Goal: Task Accomplishment & Management: Use online tool/utility

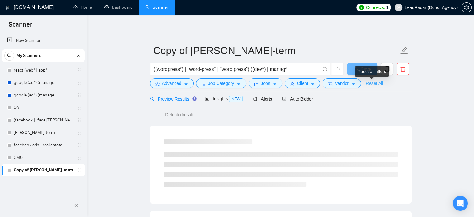
click at [374, 84] on link "Reset All" at bounding box center [374, 83] width 17 height 7
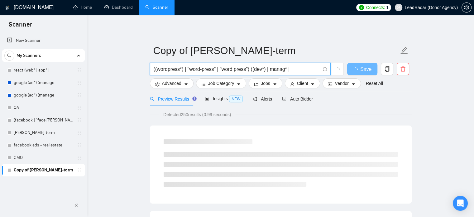
click at [295, 67] on input "((wordpress*) | "word-press" | "word press") ((dev*) | manag* |" at bounding box center [237, 69] width 166 height 8
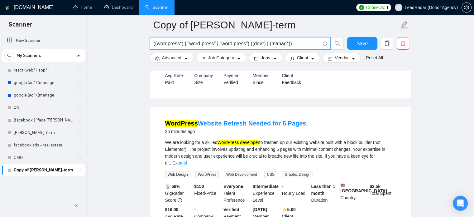
scroll to position [857, 0]
click at [292, 45] on input "((wordpress*) | "word-press" | "word press") ((dev*) | (manag*))" at bounding box center [237, 44] width 166 height 8
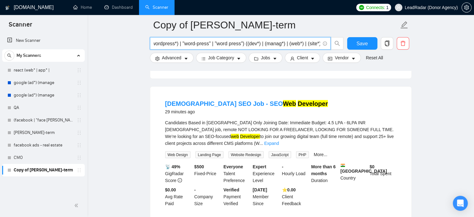
scroll to position [1152, 0]
type input "((wordpress*) | "word-press" | "word press") ((dev*) | (manag*) | (web*) | (sit…"
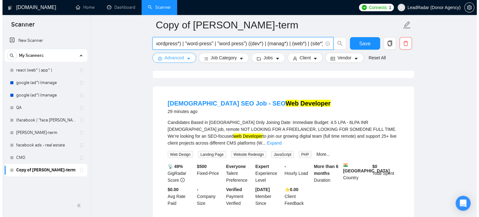
scroll to position [0, 0]
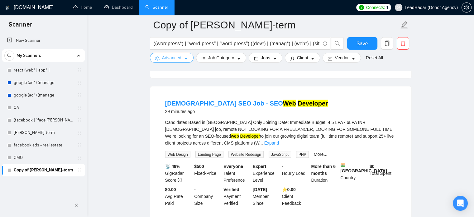
click at [174, 57] on span "Advanced" at bounding box center [171, 57] width 19 height 7
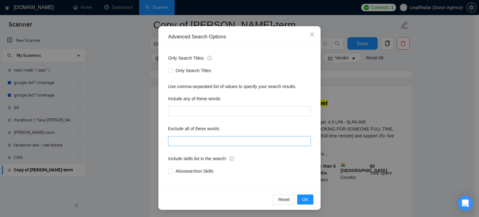
scroll to position [42, 0]
click at [185, 141] on input "text" at bounding box center [239, 141] width 143 height 10
type input "f"
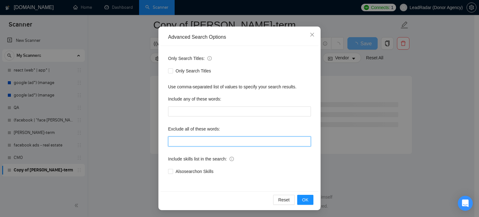
scroll to position [1152, 0]
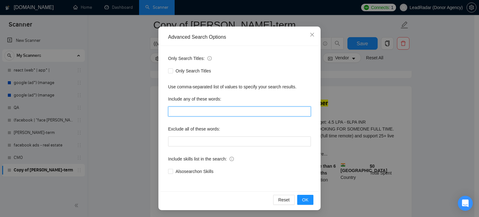
click at [189, 110] on input "text" at bounding box center [239, 111] width 143 height 10
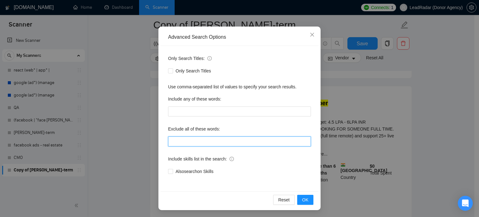
click at [185, 138] on input "text" at bounding box center [239, 141] width 143 height 10
click at [185, 142] on input "fix, bug, "freelancers only!", "freelancers only", "no agencies", "no agencies!"" at bounding box center [239, 141] width 143 height 10
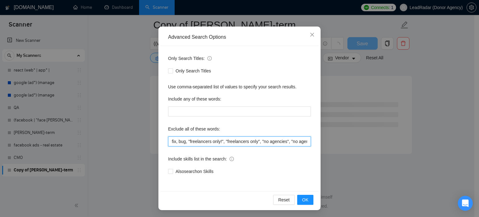
scroll to position [823, 0]
click at [304, 142] on input ""freelancers only!", "freelancers only", "no agencies", "no agencies!"" at bounding box center [239, 141] width 143 height 10
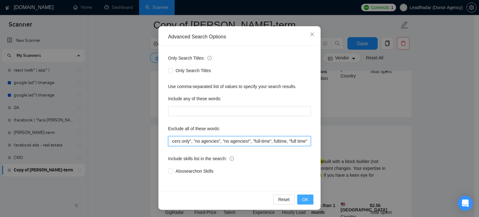
type input ""freelancers only!", "freelancers only", "no agencies", "no agencies!", "full-t…"
click at [305, 201] on span "OK" at bounding box center [305, 199] width 6 height 7
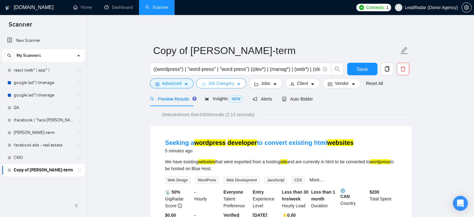
click at [236, 80] on button "Job Category" at bounding box center [221, 83] width 50 height 10
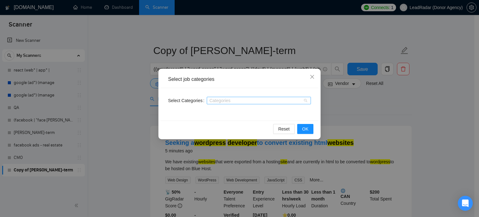
click at [227, 100] on div at bounding box center [255, 100] width 95 height 5
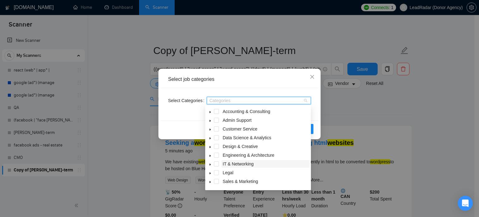
scroll to position [25, 0]
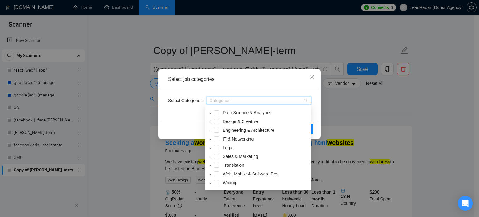
click at [209, 174] on icon "caret-down" at bounding box center [209, 174] width 1 height 2
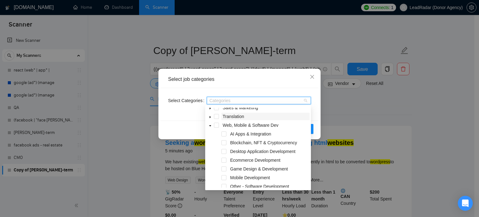
scroll to position [74, 0]
click at [222, 132] on span at bounding box center [223, 133] width 5 height 5
click at [224, 151] on span at bounding box center [223, 150] width 5 height 5
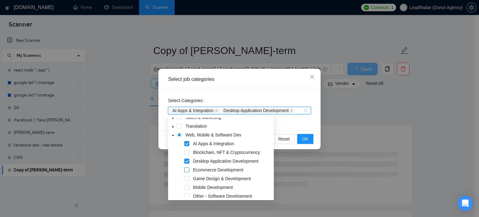
click at [188, 170] on span at bounding box center [186, 169] width 5 height 5
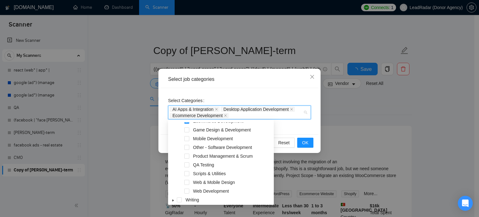
scroll to position [127, 0]
click at [188, 146] on span at bounding box center [186, 147] width 5 height 5
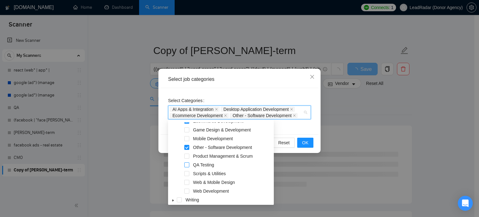
scroll to position [130, 0]
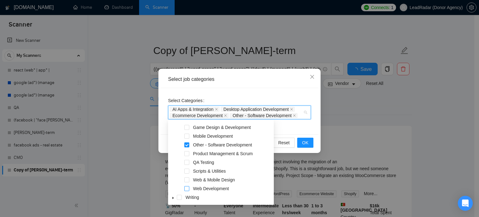
click at [186, 190] on span at bounding box center [186, 188] width 5 height 5
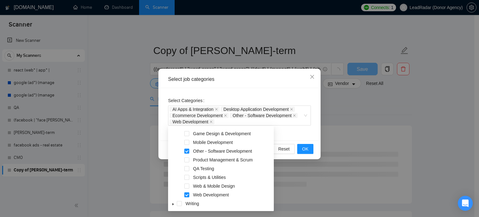
click at [297, 134] on div "Select Categories AI Apps & Integration Desktop Application Development Ecommer…" at bounding box center [239, 114] width 158 height 52
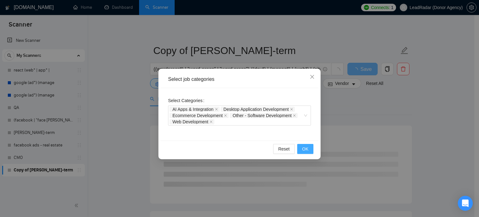
click at [300, 144] on button "OK" at bounding box center [305, 149] width 16 height 10
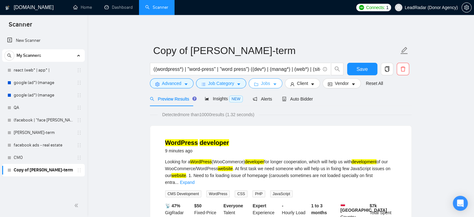
click at [269, 83] on button "Jobs" at bounding box center [266, 83] width 34 height 10
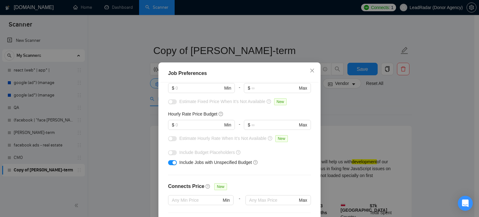
scroll to position [53, 0]
click at [305, 72] on span "Close" at bounding box center [311, 70] width 17 height 17
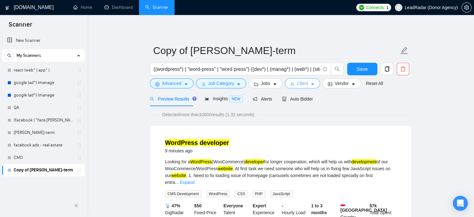
click at [298, 82] on span "Client" at bounding box center [302, 83] width 11 height 7
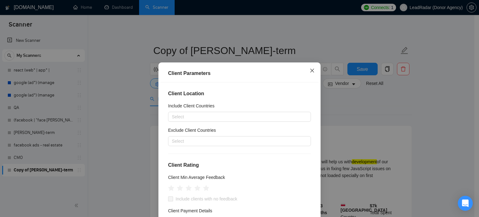
click at [312, 69] on icon "close" at bounding box center [311, 70] width 5 height 5
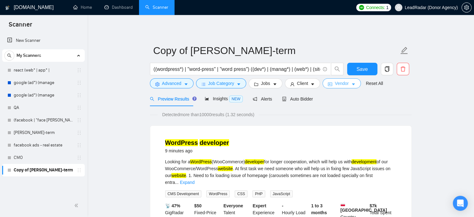
click at [340, 81] on span "Vendor" at bounding box center [342, 83] width 14 height 7
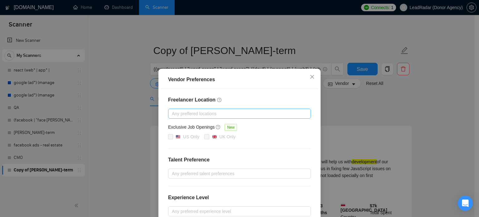
click at [229, 113] on div at bounding box center [235, 113] width 133 height 7
click at [311, 77] on icon "close" at bounding box center [311, 76] width 5 height 5
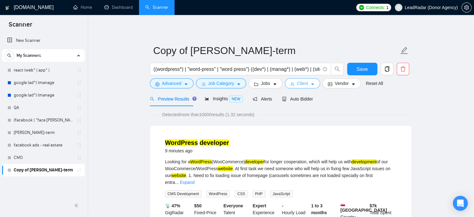
click at [312, 82] on span "caret-down" at bounding box center [312, 84] width 4 height 5
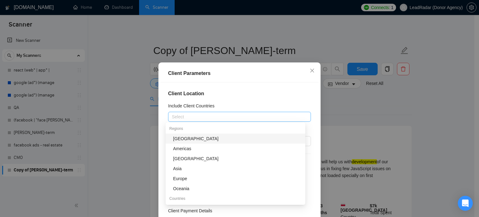
click at [206, 113] on div at bounding box center [235, 116] width 133 height 7
type input "unit"
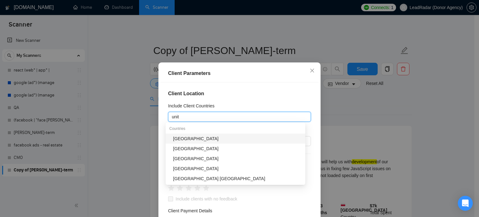
click at [209, 138] on div "[GEOGRAPHIC_DATA]" at bounding box center [237, 138] width 128 height 7
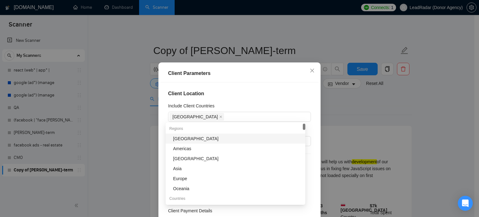
click at [237, 102] on div "Include Client Countries" at bounding box center [239, 106] width 143 height 9
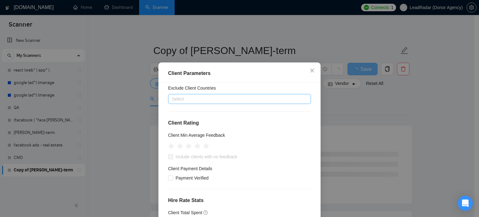
scroll to position [42, 0]
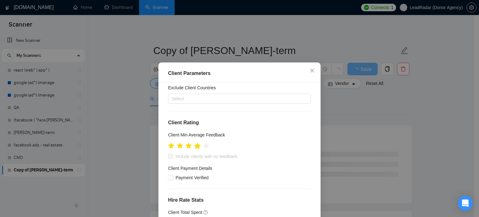
click at [195, 148] on icon "star" at bounding box center [197, 145] width 7 height 6
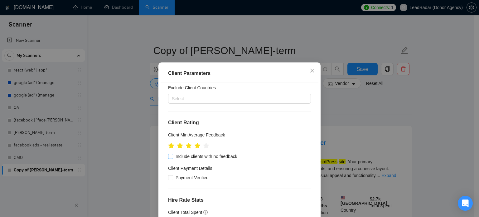
click at [196, 156] on span "Include clients with no feedback" at bounding box center [206, 156] width 67 height 7
click at [172, 156] on input "Include clients with no feedback" at bounding box center [170, 156] width 4 height 4
checkbox input "true"
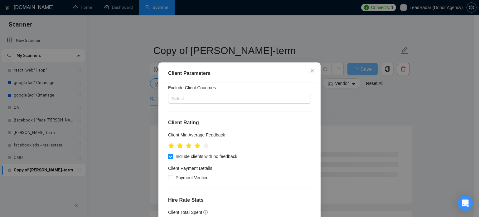
scroll to position [49, 0]
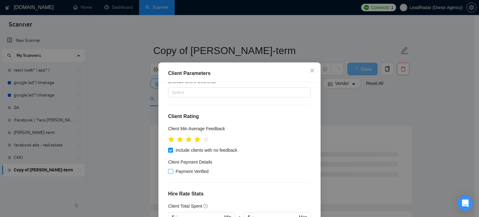
click at [184, 169] on span "Payment Verified" at bounding box center [192, 171] width 38 height 7
click at [172, 169] on input "Payment Verified" at bounding box center [170, 171] width 4 height 4
checkbox input "true"
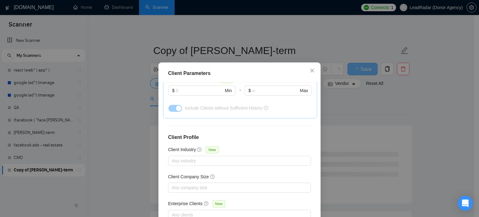
scroll to position [237, 0]
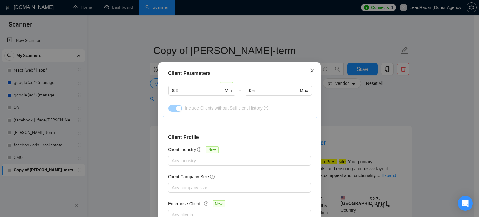
click at [312, 71] on span "Close" at bounding box center [311, 70] width 17 height 17
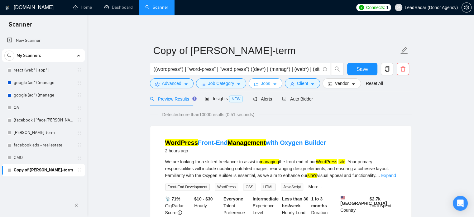
click at [273, 82] on span "caret-down" at bounding box center [275, 84] width 4 height 5
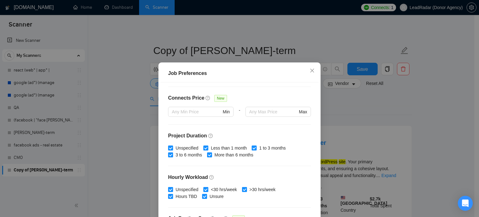
scroll to position [141, 0]
click at [251, 146] on input "1 to 3 months" at bounding box center [253, 147] width 4 height 4
checkbox input "false"
click at [207, 154] on input "More than 6 months" at bounding box center [209, 154] width 4 height 4
checkbox input "false"
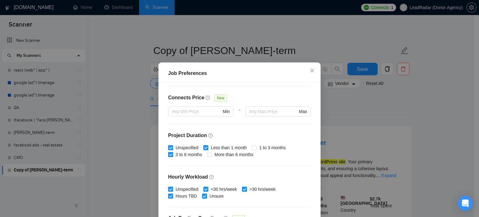
click at [169, 154] on input "3 to 6 months" at bounding box center [170, 154] width 4 height 4
checkbox input "false"
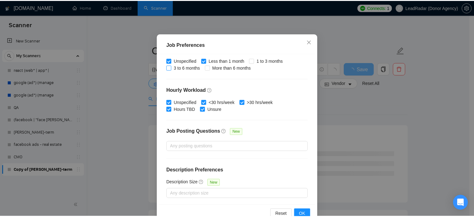
scroll to position [45, 0]
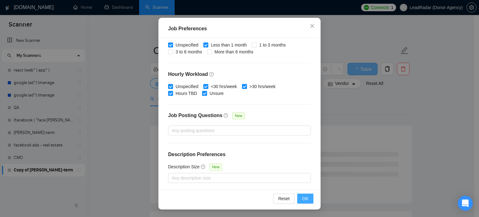
click at [302, 198] on span "OK" at bounding box center [305, 198] width 6 height 7
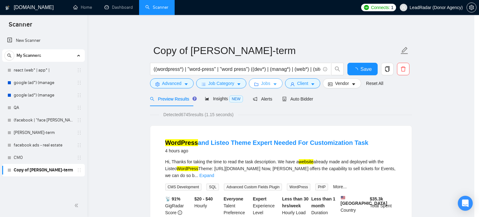
scroll to position [0, 0]
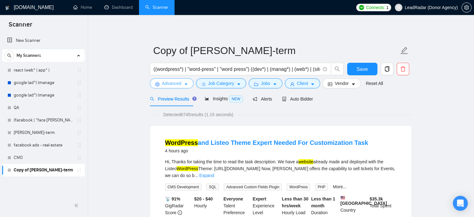
click at [179, 86] on span "Advanced" at bounding box center [171, 83] width 19 height 7
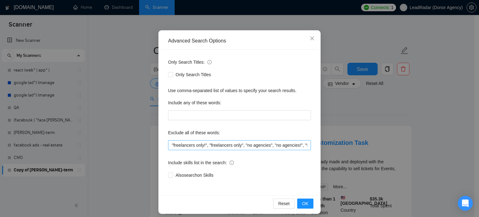
scroll to position [0, 52]
click at [306, 145] on input ""freelancers only!", "freelancers only", "no agencies", "no agencies!", "full-t…" at bounding box center [239, 145] width 143 height 10
type input ""freelancers only!", "freelancers only", "no agencies", "no agencies!", "full-t…"
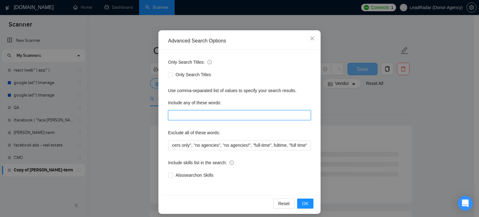
scroll to position [0, 0]
click at [244, 112] on input "text" at bounding box center [239, 115] width 143 height 10
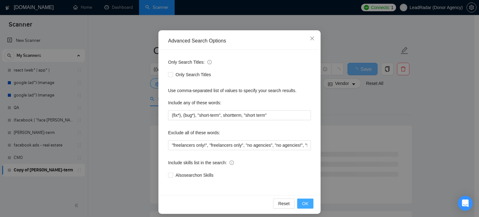
click at [304, 204] on span "OK" at bounding box center [305, 203] width 6 height 7
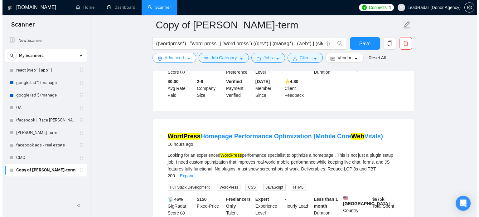
scroll to position [149, 0]
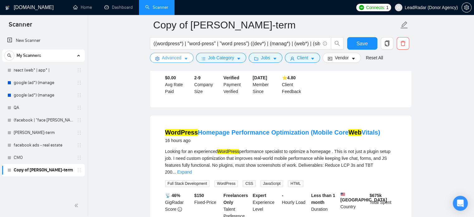
click at [185, 62] on button "Advanced" at bounding box center [172, 58] width 44 height 10
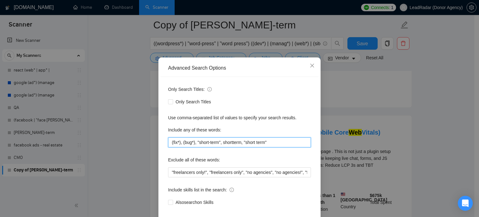
click at [283, 147] on input "(fix*), (bug*), "short-term", shortterm, "short term"" at bounding box center [239, 142] width 143 height 10
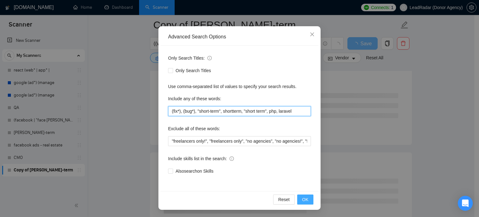
type input "(fix*), (bug*), "short-term", shortterm, "short term", php, laravel"
click at [303, 197] on span "OK" at bounding box center [305, 199] width 6 height 7
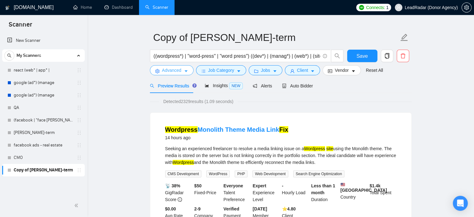
scroll to position [13, 0]
click at [224, 85] on span "Insights NEW" at bounding box center [224, 85] width 38 height 5
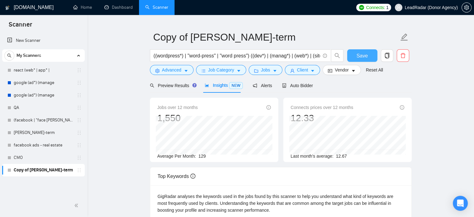
click at [362, 55] on span "Save" at bounding box center [361, 56] width 11 height 8
click at [302, 85] on span "Auto Bidder" at bounding box center [297, 85] width 31 height 5
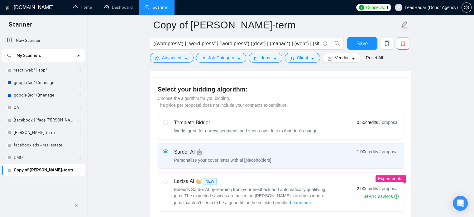
scroll to position [102, 0]
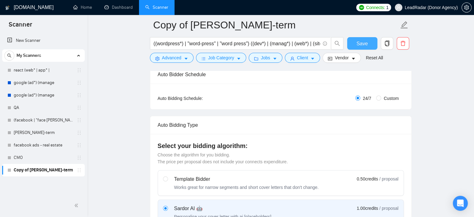
click at [362, 41] on span "Save" at bounding box center [361, 44] width 11 height 8
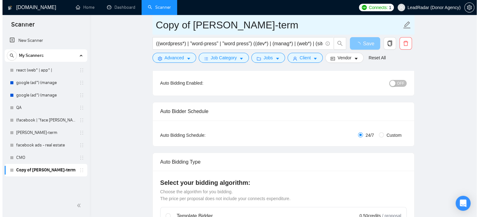
scroll to position [61, 0]
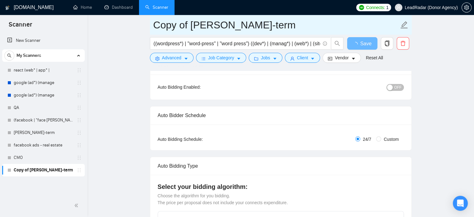
click at [284, 25] on input "Copy of [PERSON_NAME]-term" at bounding box center [276, 25] width 246 height 16
type input "Wordpress"
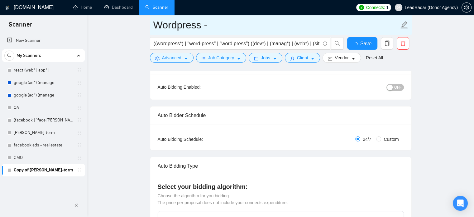
type input "Wordpress -"
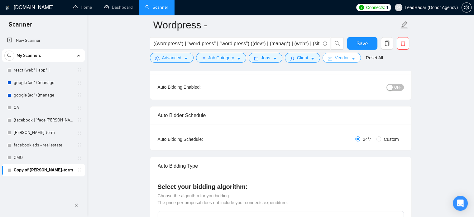
click at [338, 59] on span "Vendor" at bounding box center [342, 57] width 14 height 7
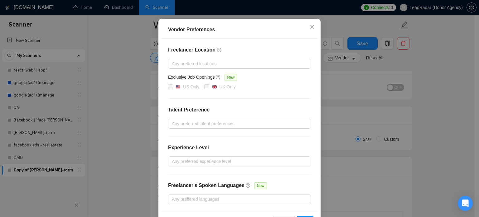
scroll to position [71, 0]
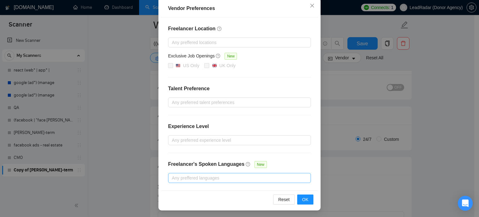
click at [225, 176] on div at bounding box center [235, 177] width 133 height 7
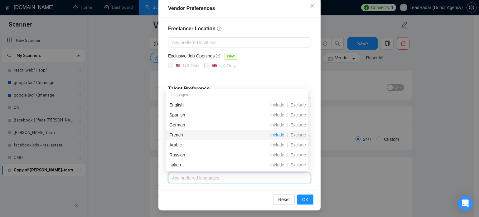
click at [279, 134] on span "Include" at bounding box center [276, 134] width 19 height 5
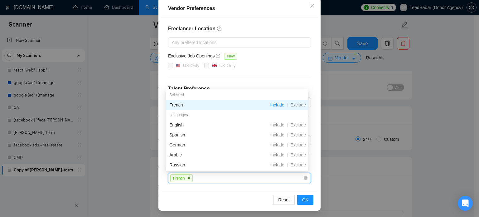
click at [275, 78] on div "Freelancer Location Any preffered locations Exclusive Job Openings New US Only …" at bounding box center [239, 103] width 158 height 173
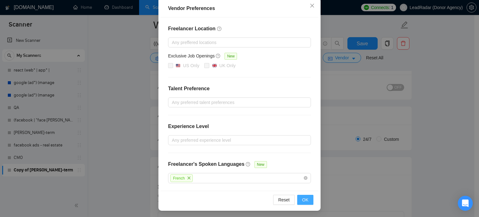
click at [302, 199] on span "OK" at bounding box center [305, 199] width 6 height 7
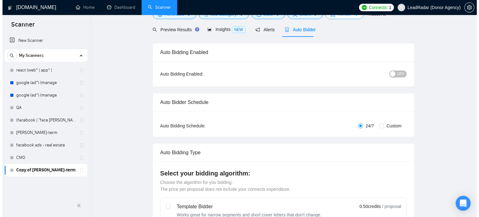
scroll to position [0, 0]
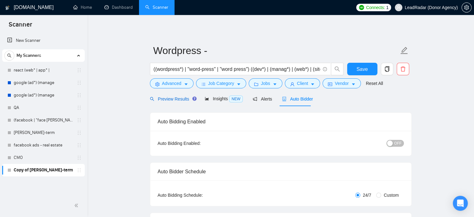
click at [169, 99] on span "Preview Results" at bounding box center [172, 98] width 45 height 5
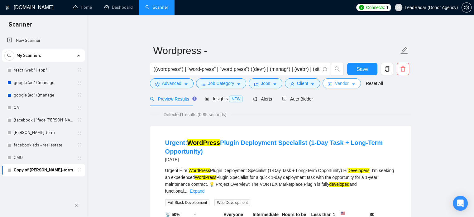
click at [340, 85] on span "Vendor" at bounding box center [342, 83] width 14 height 7
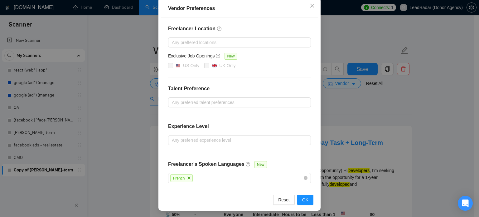
scroll to position [71, 0]
click at [188, 178] on icon "close" at bounding box center [189, 177] width 3 height 3
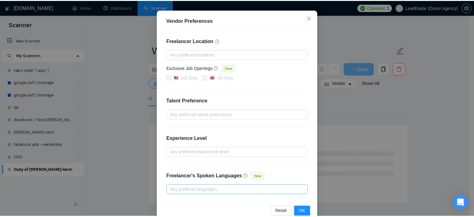
scroll to position [71, 0]
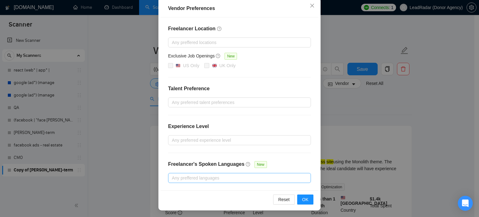
click at [216, 176] on div at bounding box center [235, 177] width 133 height 7
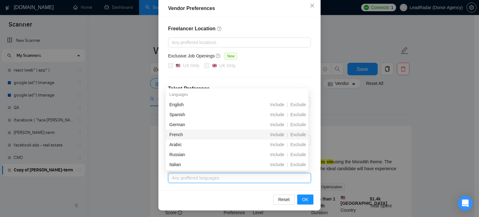
click at [276, 179] on div at bounding box center [235, 177] width 133 height 7
click at [280, 133] on span "Include" at bounding box center [276, 134] width 19 height 5
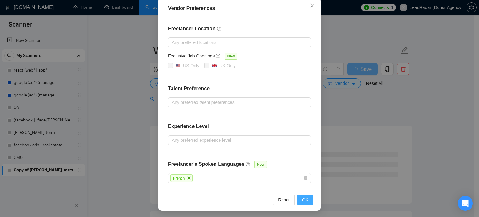
click at [302, 201] on span "OK" at bounding box center [305, 199] width 6 height 7
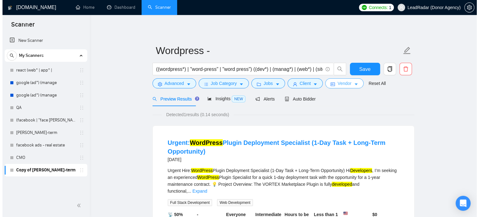
scroll to position [0, 0]
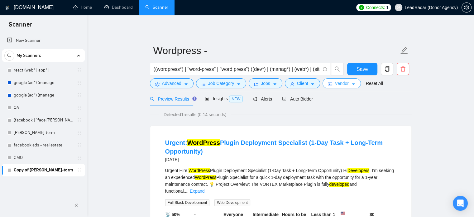
click at [345, 83] on span "Vendor" at bounding box center [342, 83] width 14 height 7
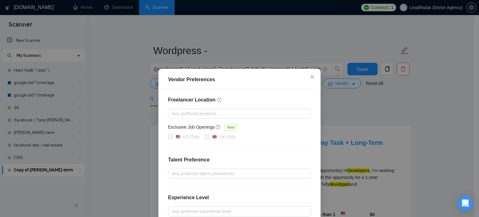
scroll to position [71, 0]
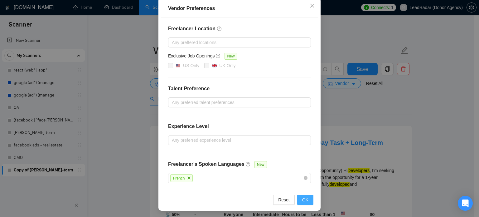
click at [303, 198] on span "OK" at bounding box center [305, 199] width 6 height 7
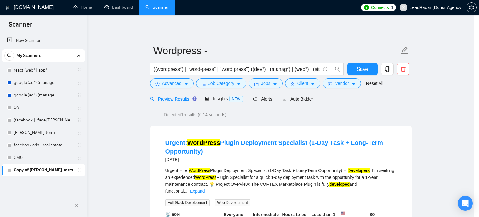
scroll to position [40, 0]
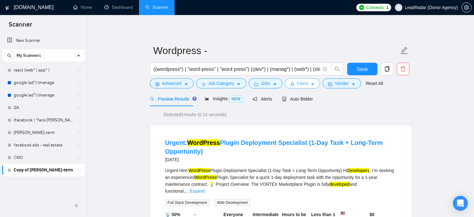
click at [311, 84] on icon "caret-down" at bounding box center [312, 84] width 4 height 4
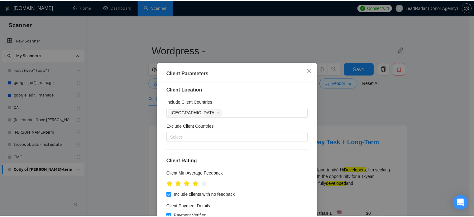
scroll to position [0, 0]
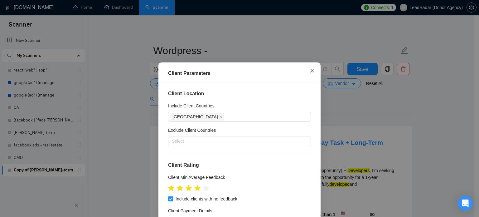
click at [310, 71] on icon "close" at bounding box center [312, 71] width 4 height 4
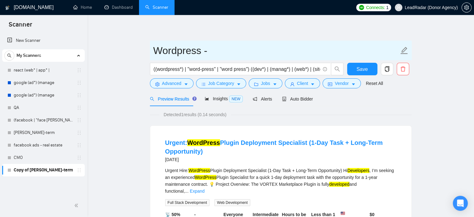
click at [219, 52] on input "Wordpress -" at bounding box center [276, 51] width 246 height 16
type input "Wordpress - US - short-term"
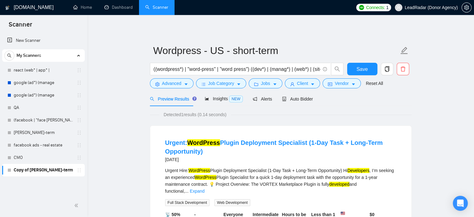
click at [324, 34] on div "Wordpress - US - short-term ((wordpress*) | "word-press" | "word press") ((dev*…" at bounding box center [281, 154] width 262 height 259
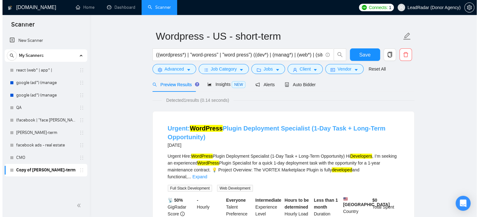
scroll to position [12, 0]
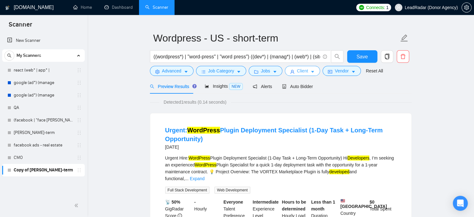
click at [312, 69] on icon "caret-down" at bounding box center [312, 71] width 4 height 4
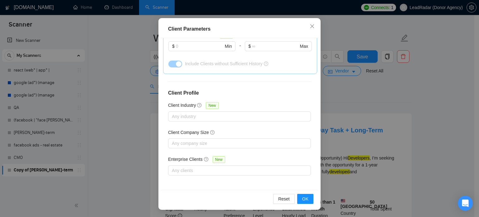
scroll to position [45, 0]
click at [302, 196] on span "OK" at bounding box center [305, 198] width 6 height 7
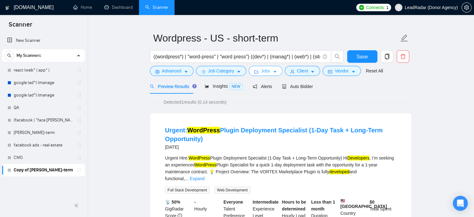
click at [265, 68] on span "Jobs" at bounding box center [265, 70] width 9 height 7
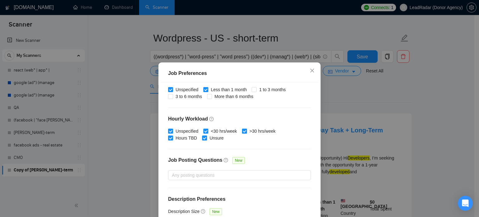
scroll to position [0, 0]
click at [252, 88] on input "1 to 3 months" at bounding box center [253, 89] width 4 height 4
checkbox input "true"
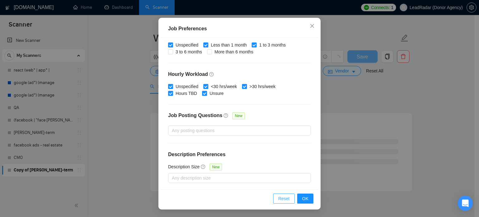
scroll to position [44, 0]
click at [302, 197] on span "OK" at bounding box center [305, 198] width 6 height 7
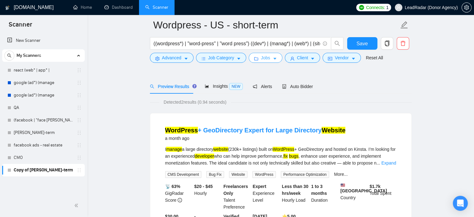
scroll to position [47, 0]
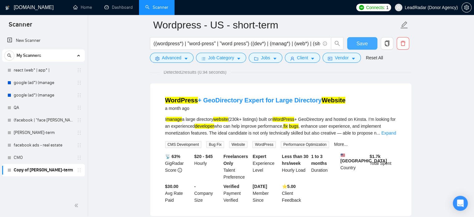
click at [361, 45] on span "Save" at bounding box center [361, 44] width 11 height 8
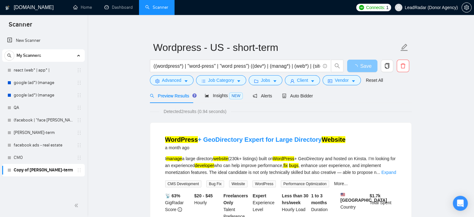
scroll to position [0, 0]
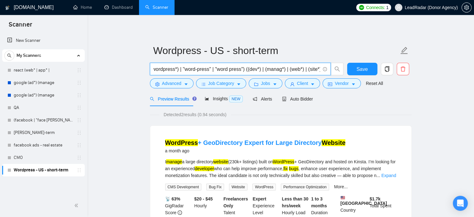
click at [319, 70] on input "((wordpress*) | "word-press" | "word press") ((dev*) | (manag*) | (web*) | (sit…" at bounding box center [237, 69] width 166 height 8
click at [312, 70] on input "((wordpress*) | "word-press" | "word press") ((dev*) | (manag*) | (web*) | (sit…" at bounding box center [237, 69] width 166 height 8
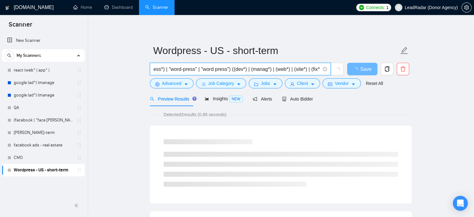
scroll to position [0, 19]
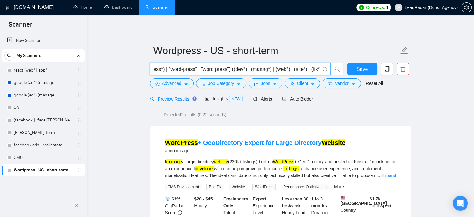
click at [319, 71] on input "((wordpress*) | "word-press" | "word press") ((dev*) | (manag*) | (web*) | (sit…" at bounding box center [237, 69] width 166 height 8
click at [317, 69] on input "((wordpress*) | "word-press" | "word press") ((dev*) | (manag*) | (web*) | (sit…" at bounding box center [237, 69] width 166 height 8
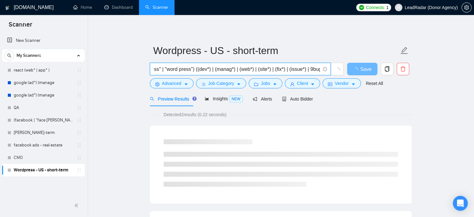
scroll to position [0, 56]
click at [307, 70] on input "((wordpress*) | "word-press" | "word press") ((dev*) | (manag*) | (web*) | (sit…" at bounding box center [237, 69] width 166 height 8
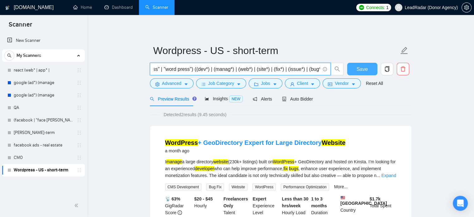
type input "((wordpress*) | "word-press" | "word press") ((dev*) | (manag*) | (web*) | (sit…"
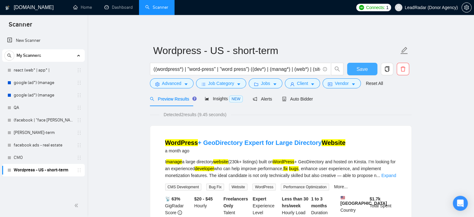
click at [356, 68] on button "Save" at bounding box center [362, 69] width 30 height 12
